Goal: Navigation & Orientation: Find specific page/section

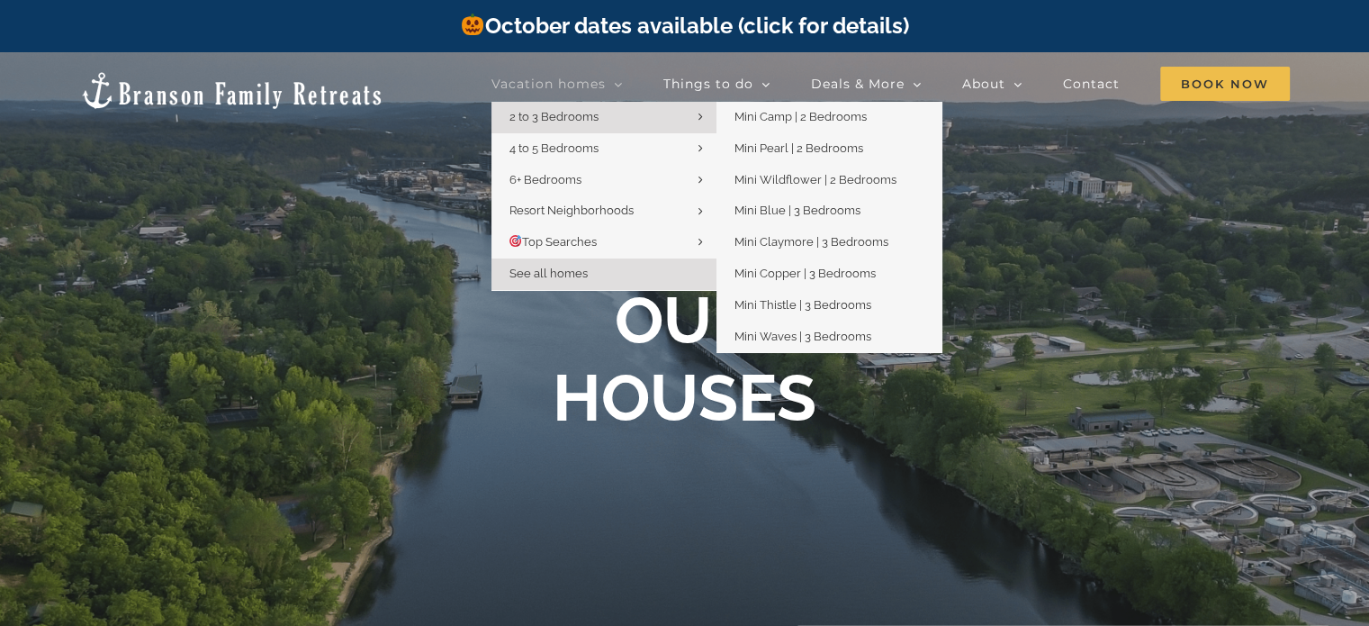
click at [539, 121] on span "2 to 3 Bedrooms" at bounding box center [553, 117] width 89 height 14
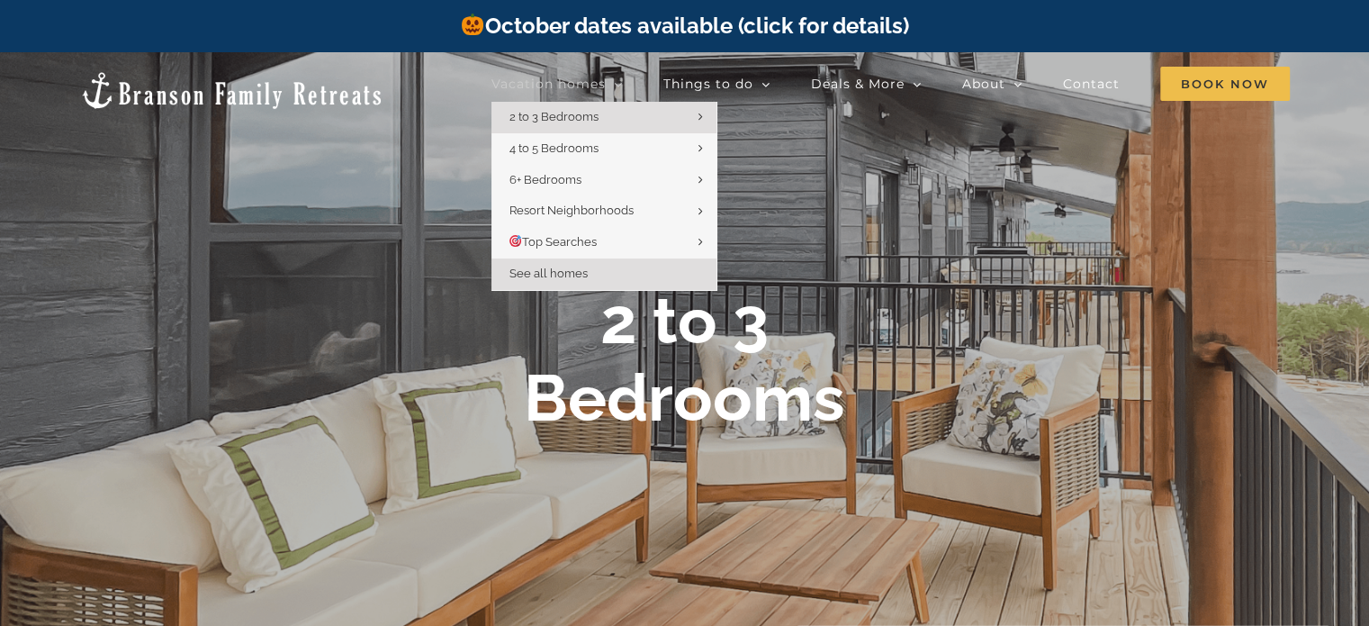
click at [537, 275] on span "See all homes" at bounding box center [548, 273] width 78 height 14
